Goal: Information Seeking & Learning: Learn about a topic

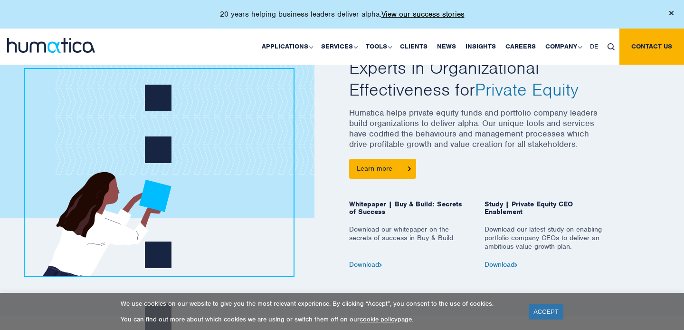
scroll to position [365, 0]
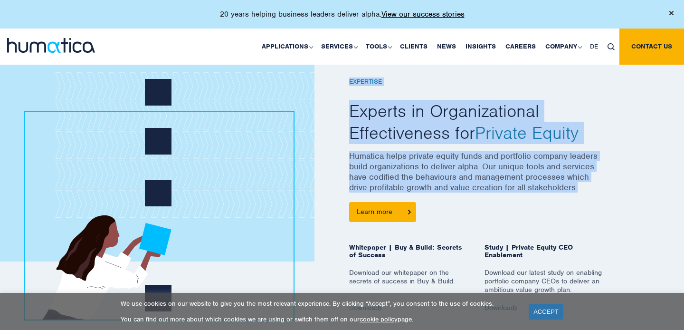
drag, startPoint x: 580, startPoint y: 187, endPoint x: 348, endPoint y: 151, distance: 234.7
click at [348, 151] on div "EXPERTISE Experts in Organizational Effectiveness for Private Equity Humatica h…" at bounding box center [477, 182] width 271 height 257
click at [360, 156] on p "Humatica helps private equity funds and portfolio company leaders build organiz…" at bounding box center [477, 176] width 257 height 51
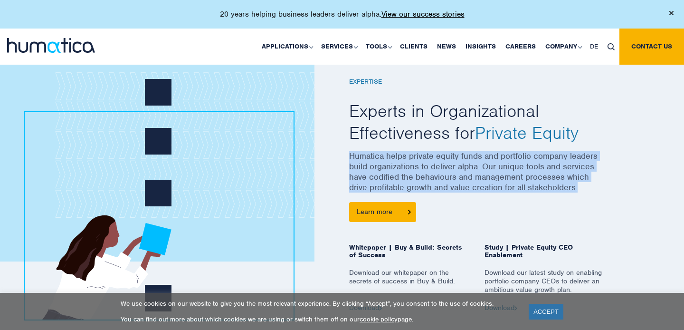
drag, startPoint x: 350, startPoint y: 154, endPoint x: 583, endPoint y: 188, distance: 235.8
click at [583, 188] on p "Humatica helps private equity funds and portfolio company leaders build organiz…" at bounding box center [477, 176] width 257 height 51
copy p "Humatica helps private equity funds and portfolio company leaders build organiz…"
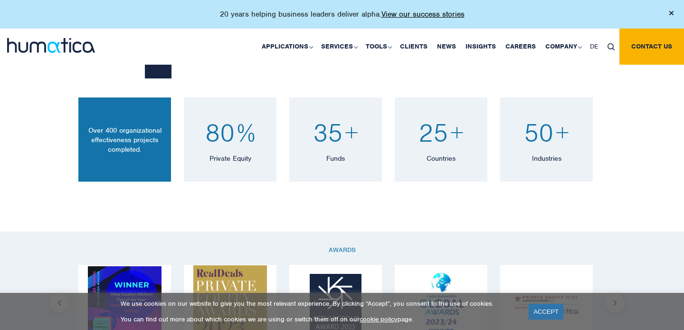
scroll to position [661, 0]
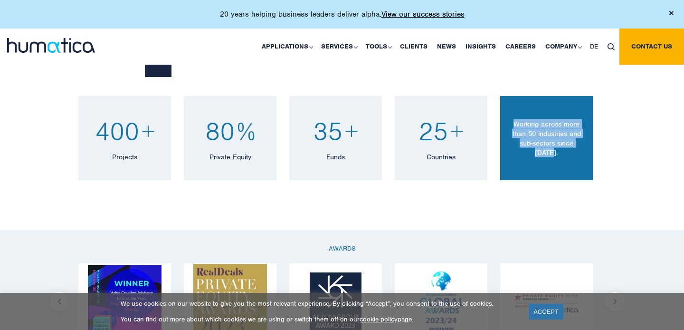
drag, startPoint x: 585, startPoint y: 146, endPoint x: 516, endPoint y: 126, distance: 71.7
click at [516, 126] on p "Working across more than 50 industries and sub-sectors since [DATE]." at bounding box center [547, 138] width 79 height 38
copy p "Working across more than 50 industries and sub-sectors since [DATE]."
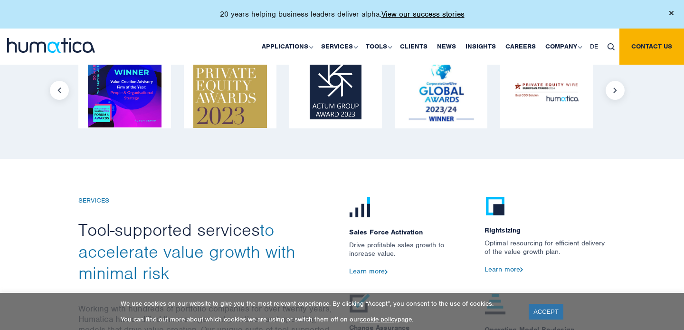
scroll to position [1034, 0]
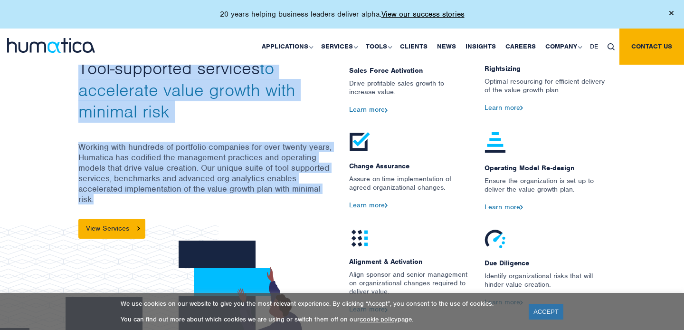
drag, startPoint x: 75, startPoint y: 140, endPoint x: 122, endPoint y: 195, distance: 72.1
click at [122, 195] on div "SERVICES Tool-supported services to accelerate value growth with minimal risk W…" at bounding box center [206, 183] width 271 height 297
click at [129, 195] on p "Working with hundreds of portfolio companies for over twenty years, Humatica ha…" at bounding box center [206, 180] width 257 height 77
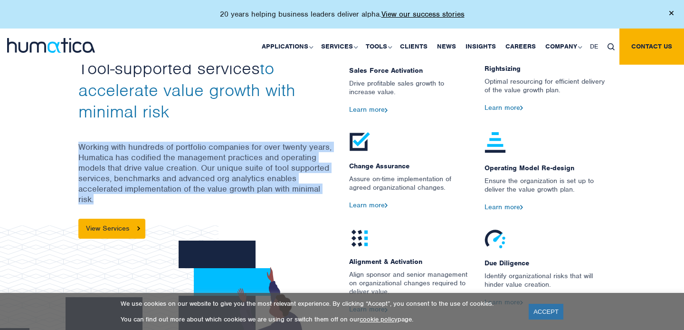
drag, startPoint x: 106, startPoint y: 192, endPoint x: 78, endPoint y: 143, distance: 56.0
click at [78, 143] on p "Working with hundreds of portfolio companies for over twenty years, Humatica ha…" at bounding box center [206, 180] width 257 height 77
copy p "Working with hundreds of portfolio companies for over twenty years, Humatica ha…"
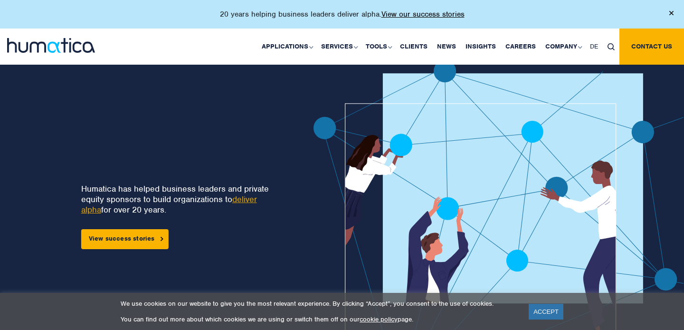
scroll to position [0, 0]
click at [129, 240] on link "View success stories" at bounding box center [124, 239] width 87 height 20
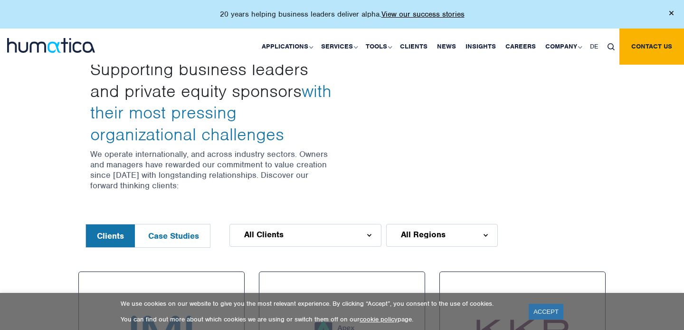
scroll to position [295, 0]
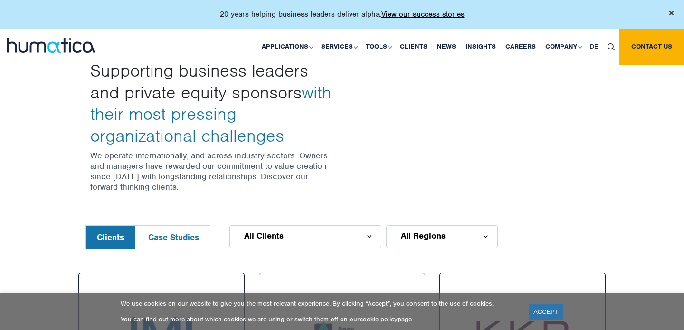
click at [188, 234] on button "Case Studies" at bounding box center [173, 237] width 73 height 23
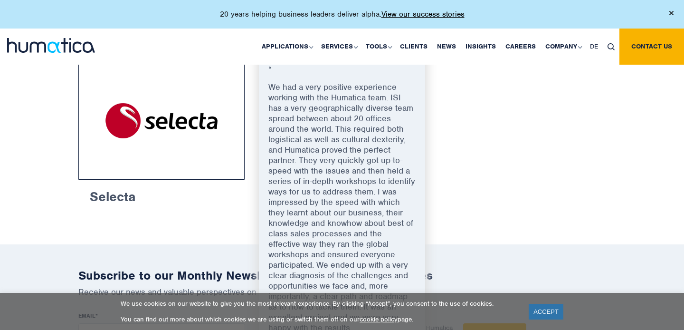
scroll to position [656, 0]
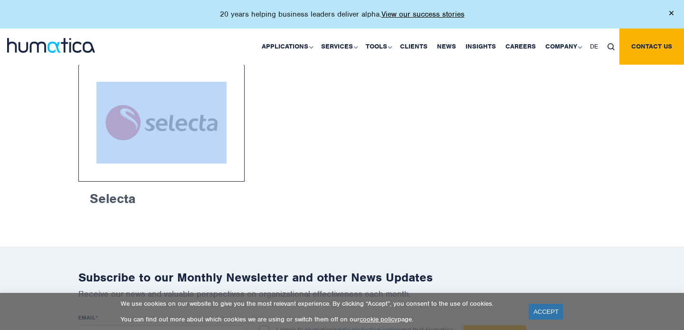
drag, startPoint x: 270, startPoint y: 84, endPoint x: 317, endPoint y: 157, distance: 87.3
click at [317, 157] on div "Esdec “ Humatica helped us collaboratively transform three former competitors i…" at bounding box center [342, 64] width 542 height 304
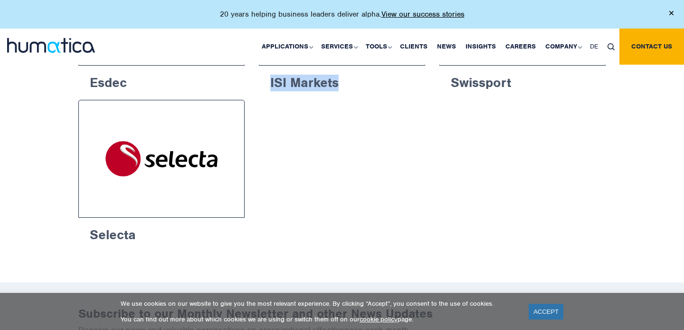
scroll to position [566, 0]
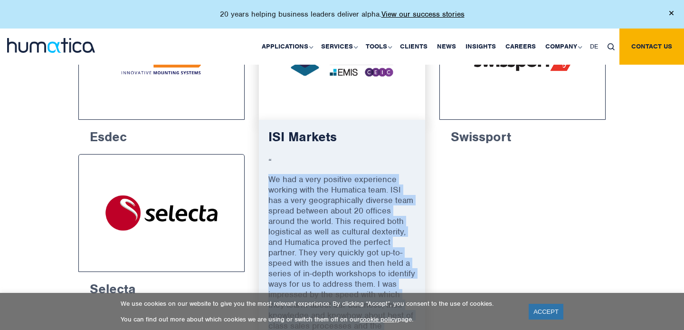
drag, startPoint x: 407, startPoint y: 258, endPoint x: 262, endPoint y: 175, distance: 167.3
click at [262, 175] on div "ISI Markets “ We had a very positive experience working with the Humatica team.…" at bounding box center [342, 306] width 166 height 372
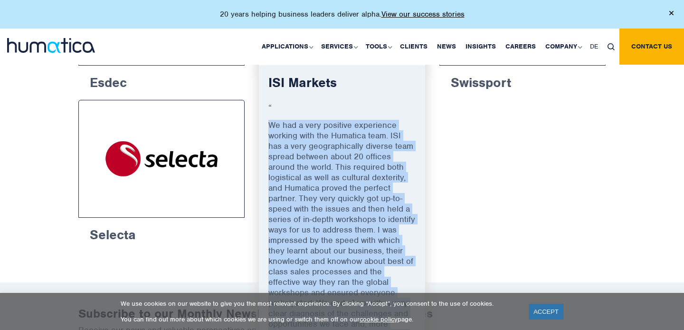
scroll to position [620, 0]
copy p "We had a very positive experience working with the Humatica team. ISI has a ver…"
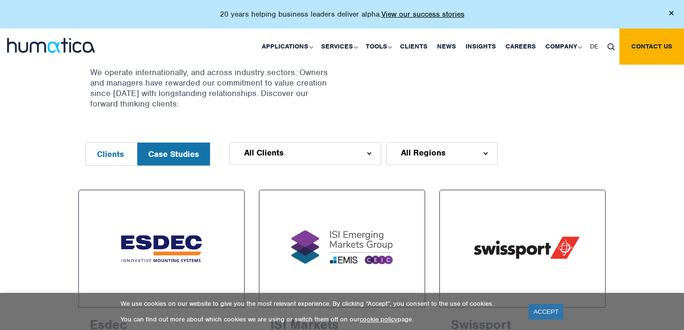
scroll to position [385, 0]
